Goal: Task Accomplishment & Management: Use online tool/utility

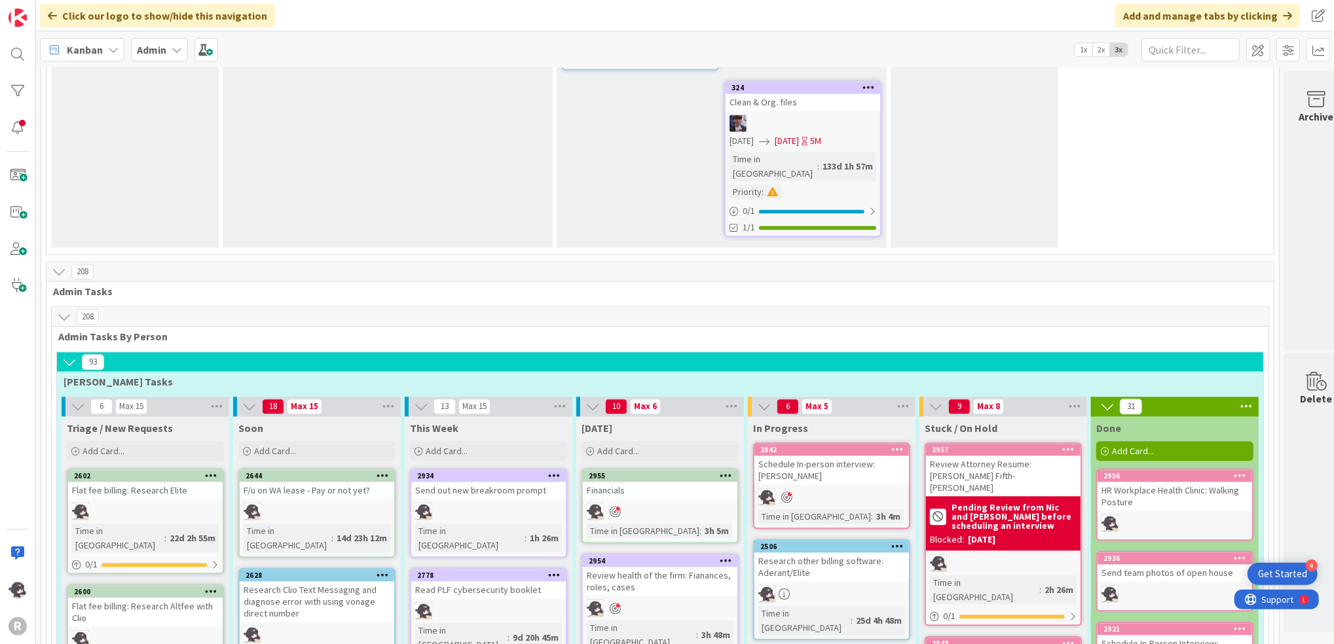
scroll to position [2357, 0]
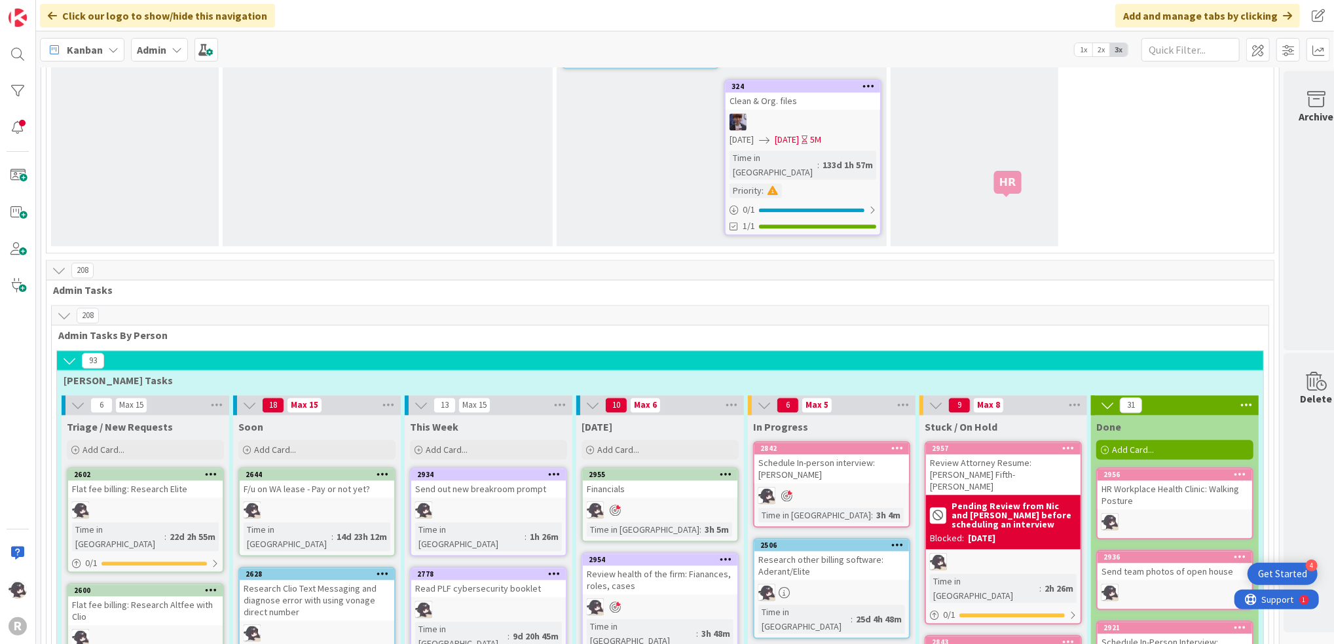
click at [1008, 444] on div "2957" at bounding box center [1006, 448] width 149 height 9
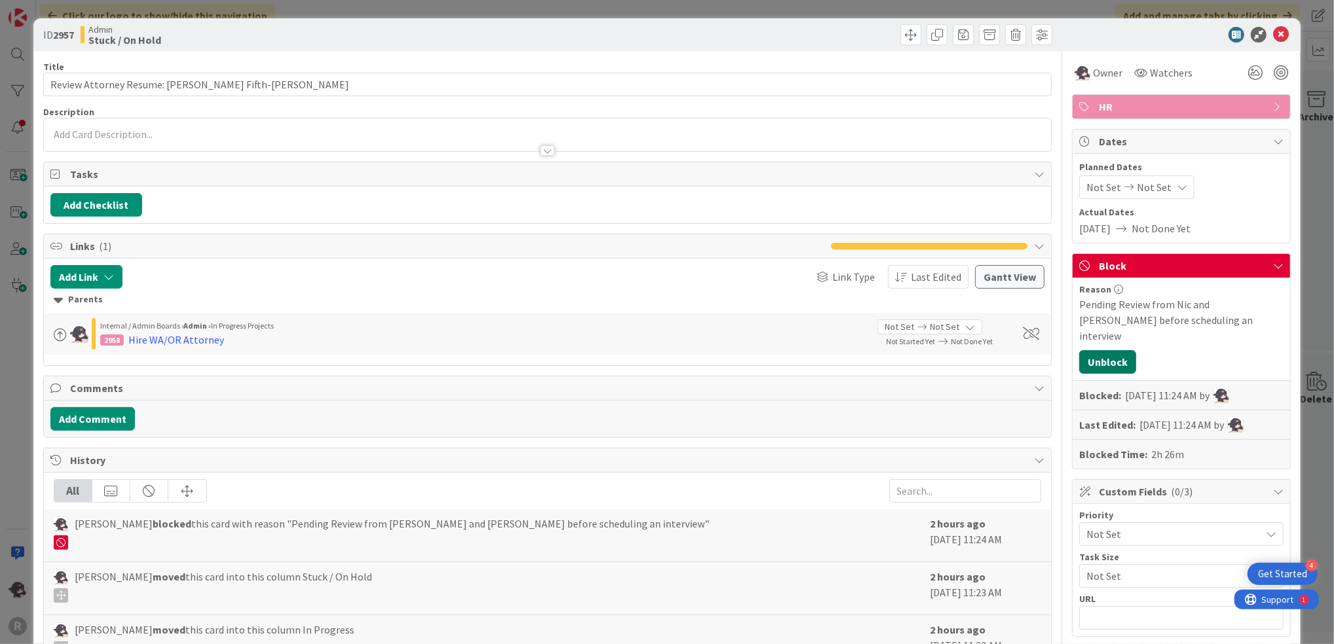
click at [1098, 350] on button "Unblock" at bounding box center [1107, 362] width 57 height 24
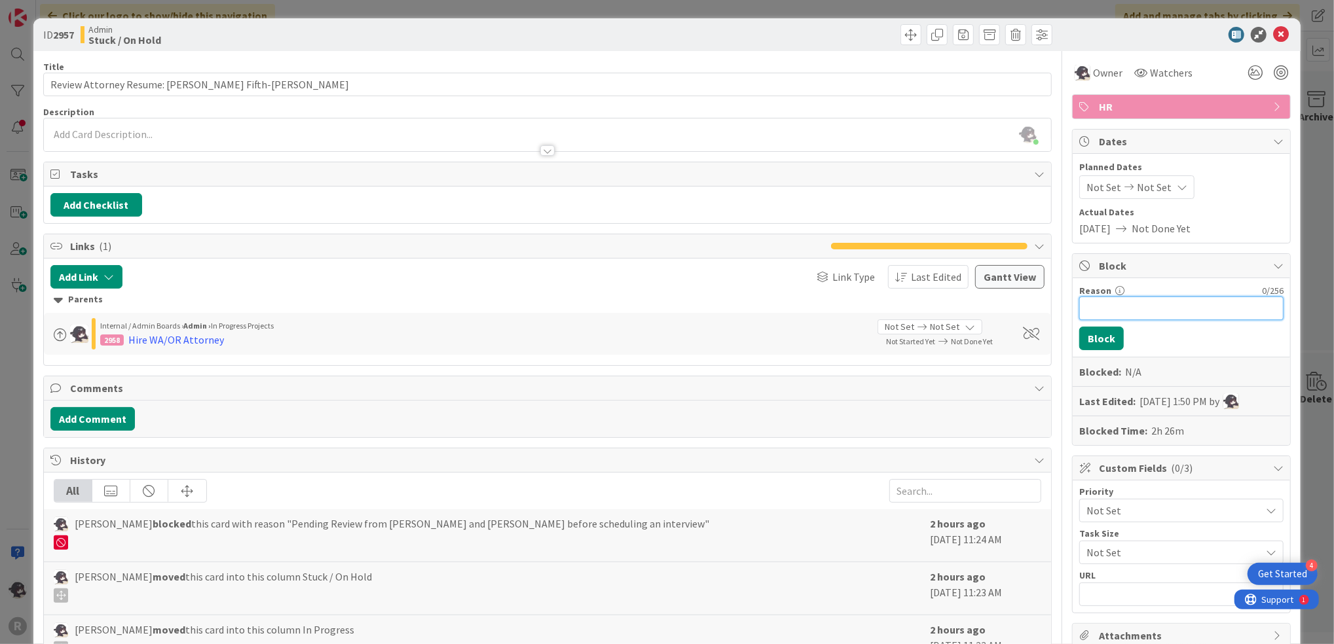
click at [1097, 309] on input "Reason" at bounding box center [1181, 309] width 204 height 24
click at [1088, 334] on button "Block" at bounding box center [1101, 339] width 45 height 24
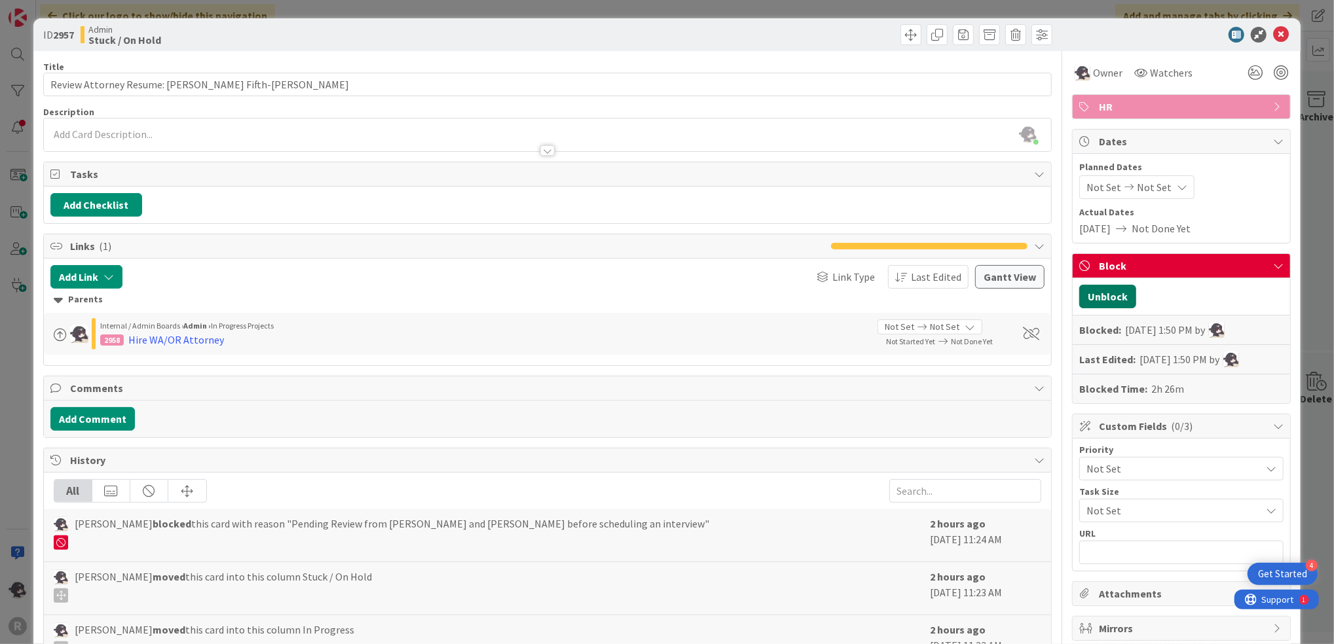
click at [1094, 292] on button "Unblock" at bounding box center [1107, 297] width 57 height 24
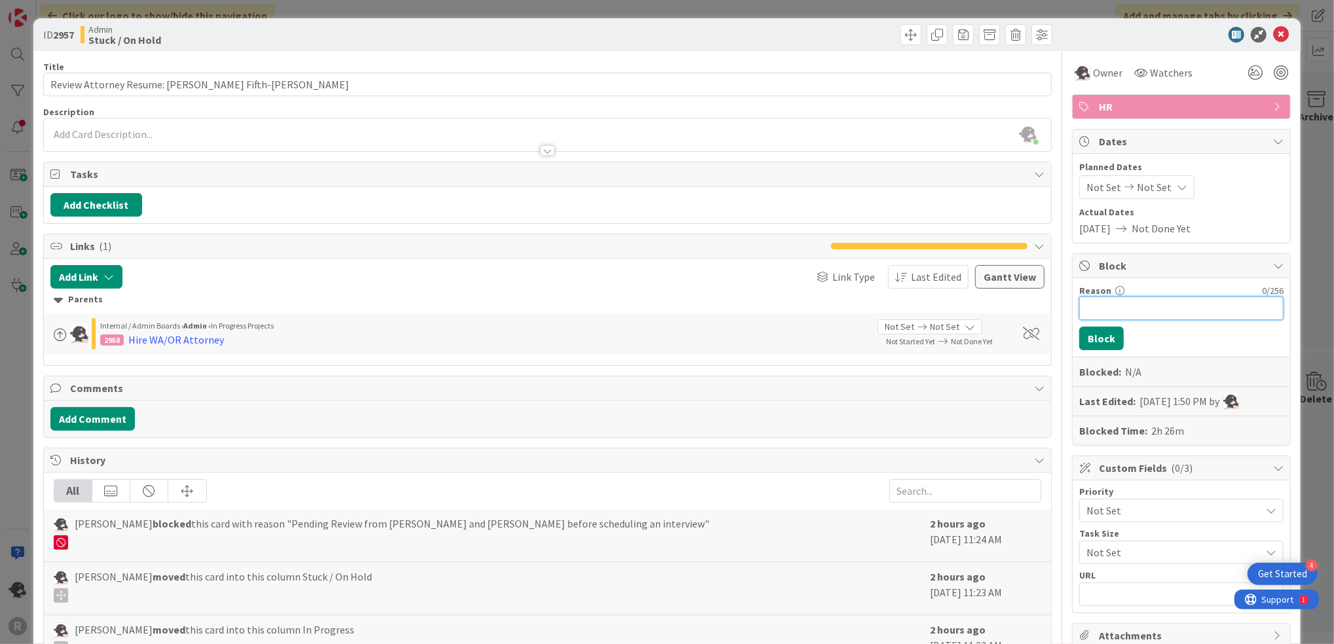
click at [1088, 304] on input "Reason" at bounding box center [1181, 309] width 204 height 24
type input "Left vm [DATE]"
click at [1096, 335] on button "Block" at bounding box center [1101, 339] width 45 height 24
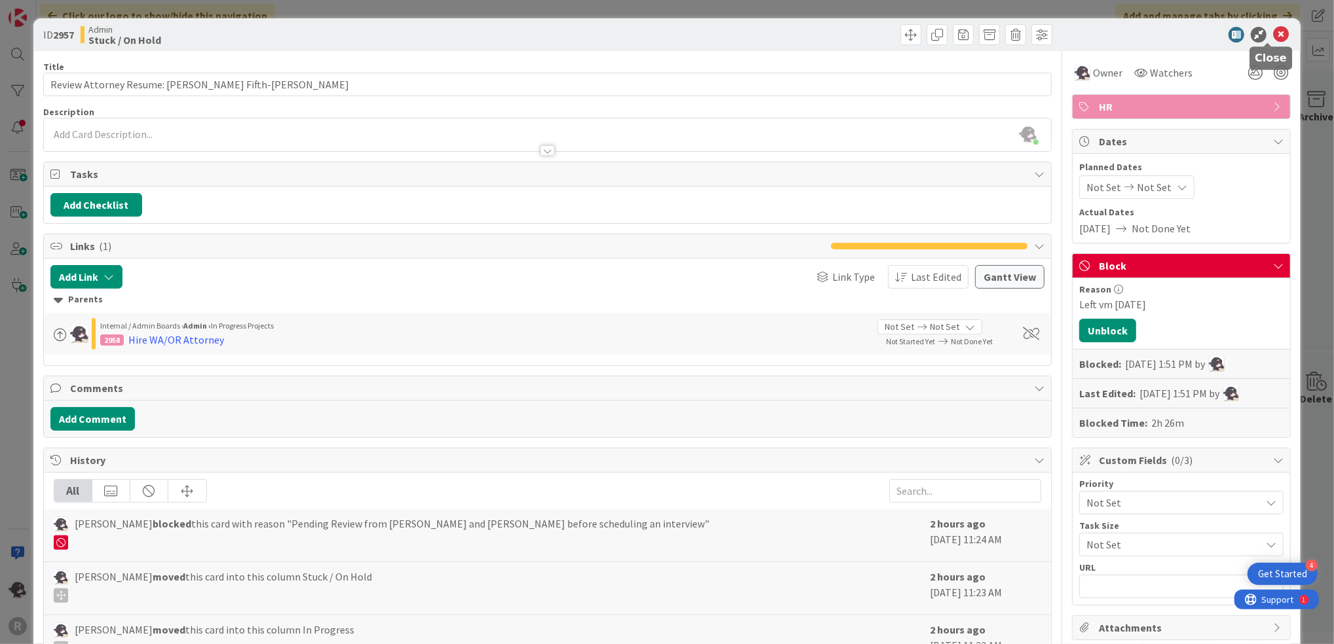
click at [1273, 31] on icon at bounding box center [1281, 35] width 16 height 16
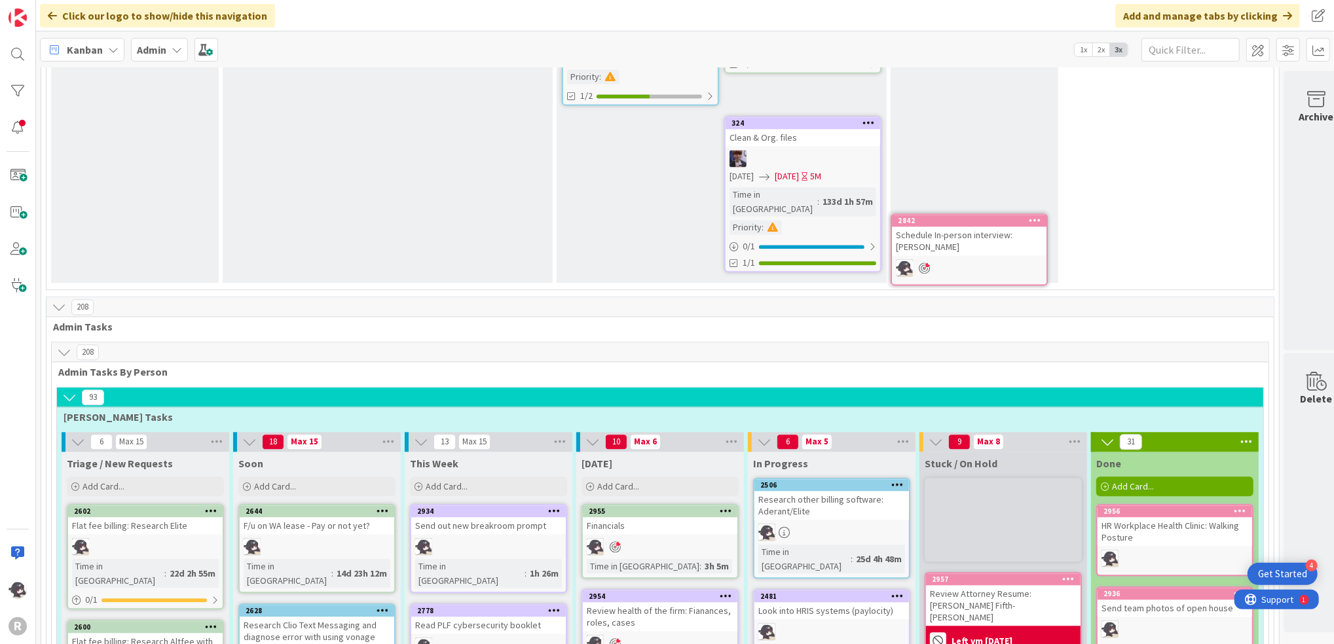
scroll to position [2313, 0]
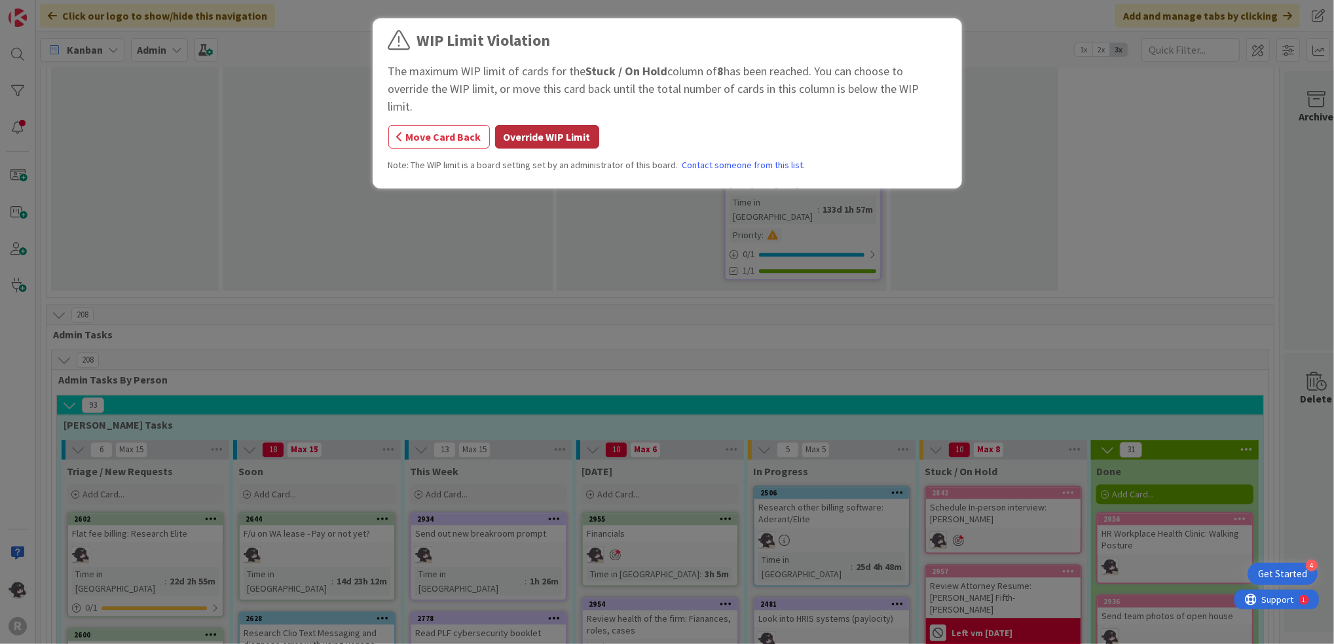
click at [547, 125] on button "Override WIP Limit" at bounding box center [547, 137] width 104 height 24
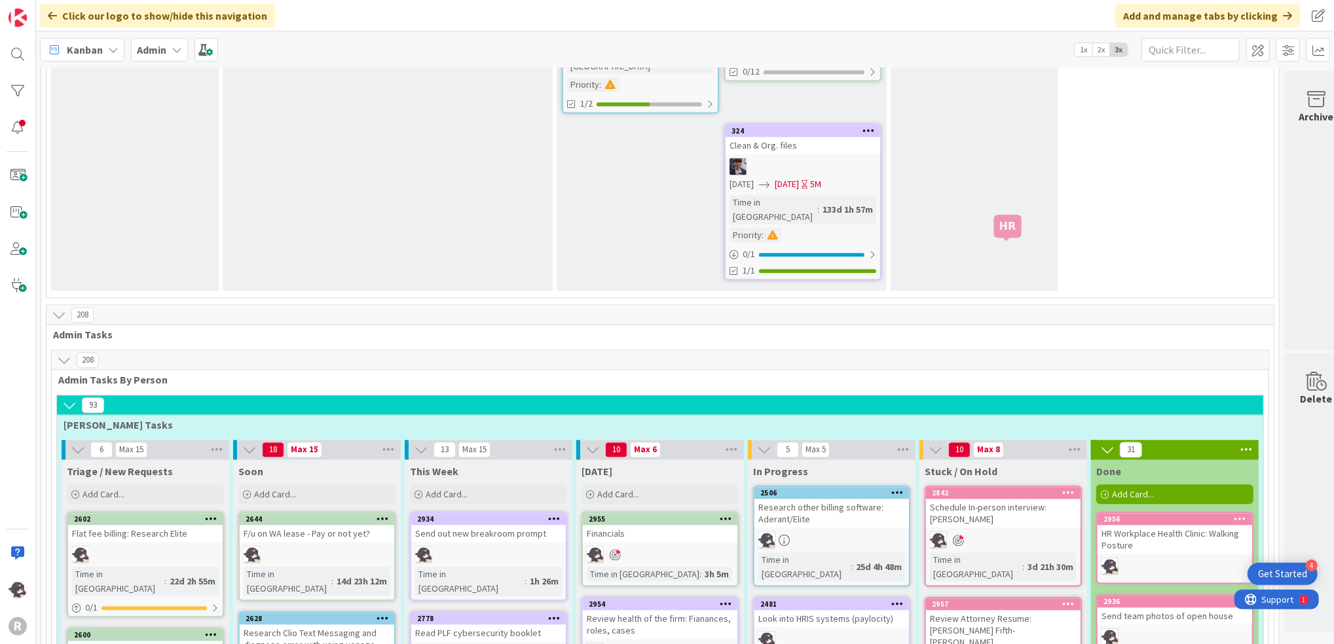
click at [1030, 489] on div "2842" at bounding box center [1006, 493] width 149 height 9
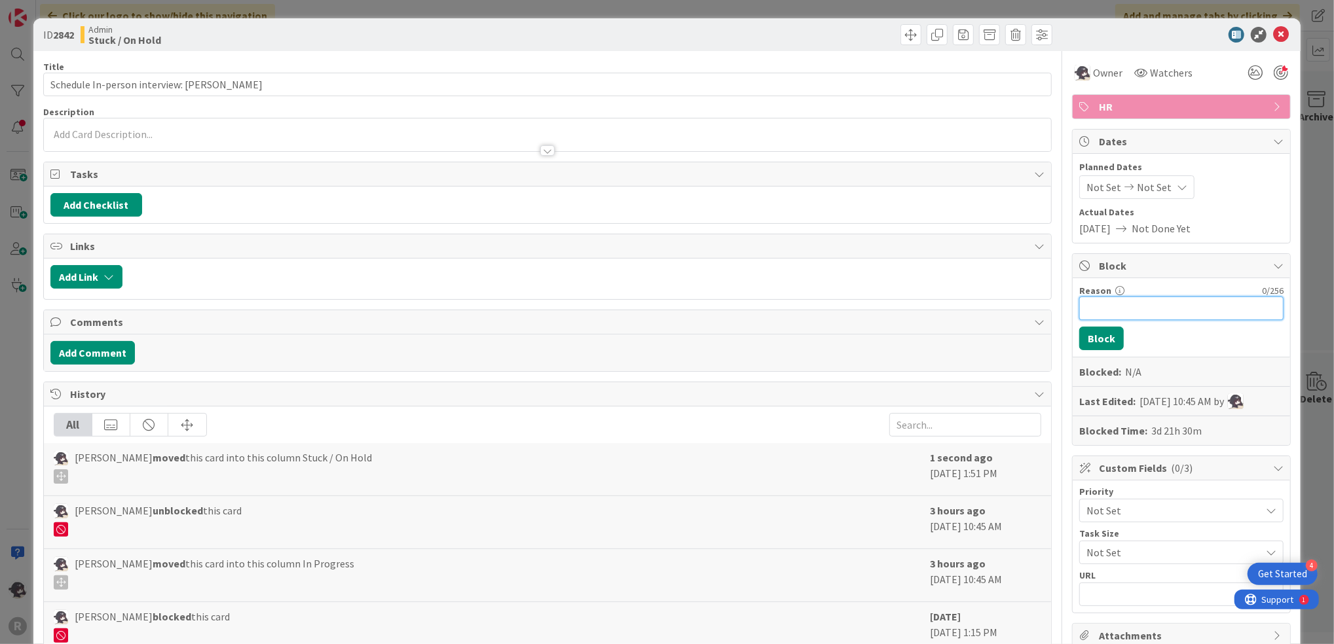
click at [1105, 303] on input "Reason" at bounding box center [1181, 309] width 204 height 24
type input "Pending response to email [DATE]"
click at [1080, 352] on div "Reason 33 / 256 Pending response to email [DATE] Block Blocked: N/A Last Edited…" at bounding box center [1181, 361] width 217 height 167
click at [1079, 339] on button "Block" at bounding box center [1101, 339] width 45 height 24
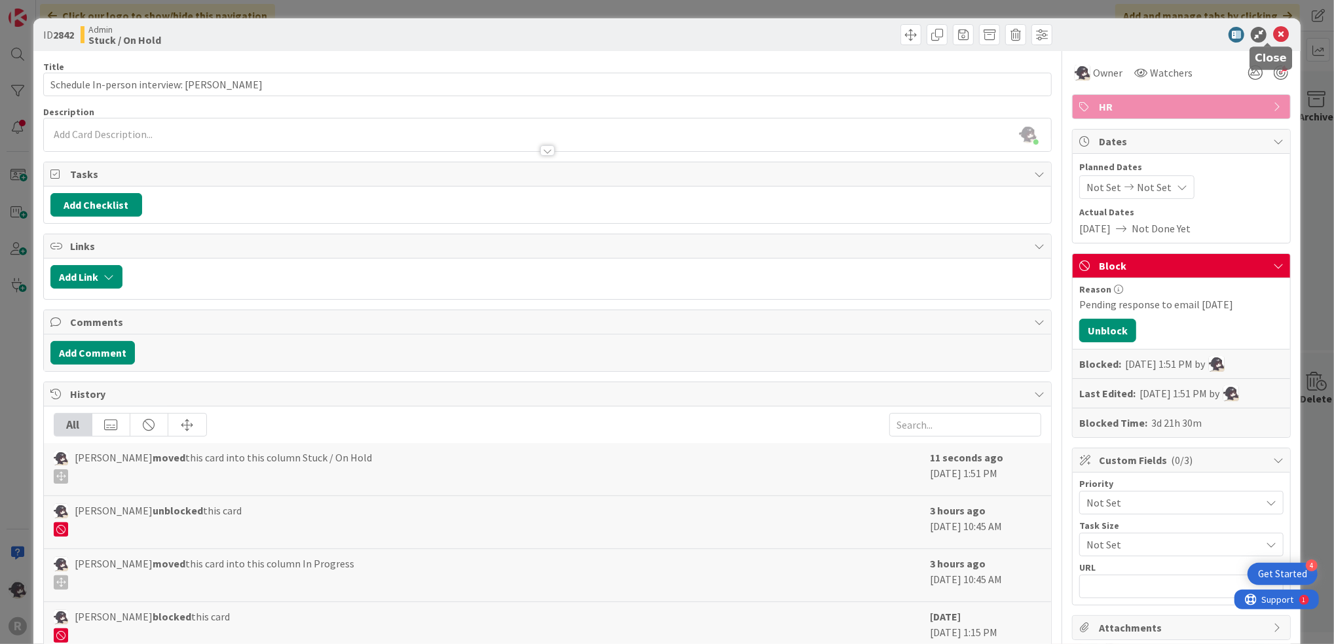
click at [1273, 34] on icon at bounding box center [1281, 35] width 16 height 16
